Goal: Browse casually

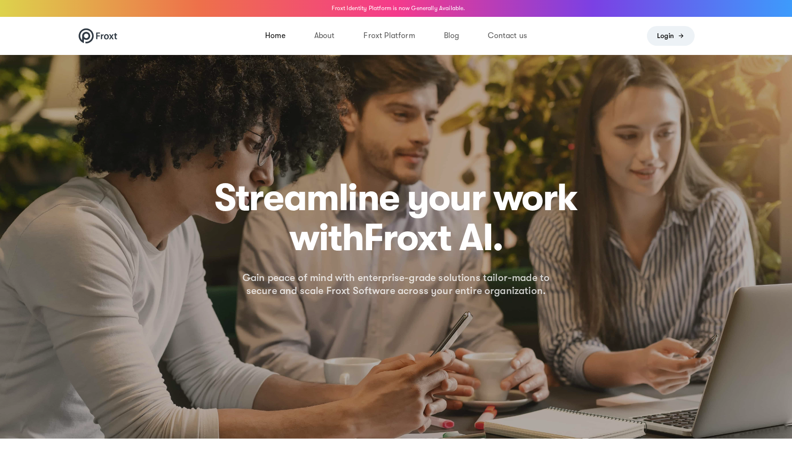
drag, startPoint x: 236, startPoint y: 197, endPoint x: 537, endPoint y: 198, distance: 301.1
click at [537, 198] on h1 "Streamline your work with automation. technology. Froxt AI." at bounding box center [396, 217] width 378 height 79
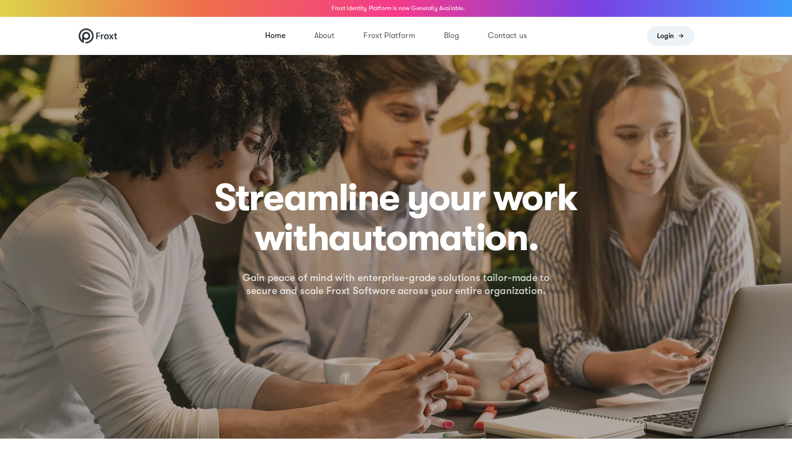
drag, startPoint x: 296, startPoint y: 242, endPoint x: 445, endPoint y: 240, distance: 148.4
click at [445, 240] on h1 "Streamline your work with automation. technology. Froxt AI." at bounding box center [396, 217] width 378 height 79
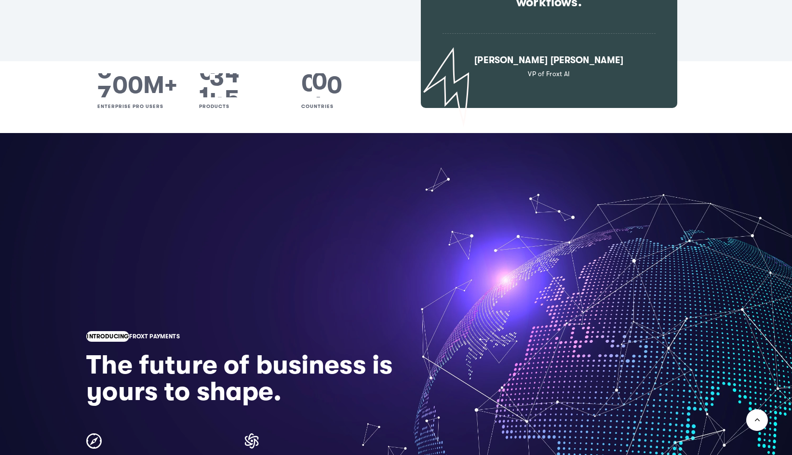
scroll to position [1108, 0]
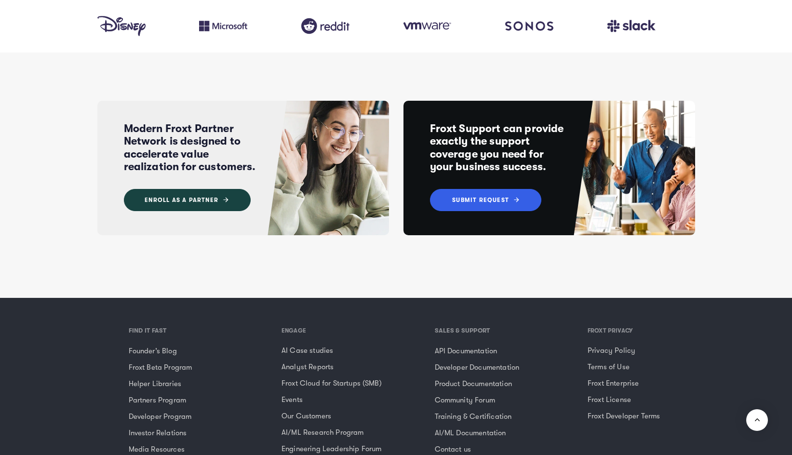
scroll to position [3471, 0]
